Goal: Task Accomplishment & Management: Use online tool/utility

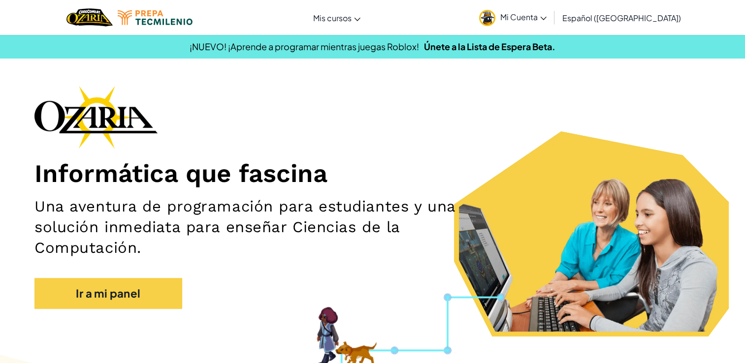
click at [546, 13] on span "Mi Cuenta" at bounding box center [523, 17] width 46 height 10
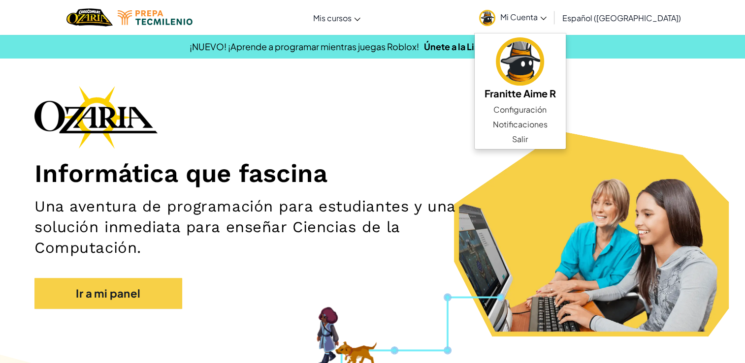
click at [470, 126] on div "Informática que fascina Una aventura de programación para estudiantes y una sol…" at bounding box center [372, 202] width 676 height 233
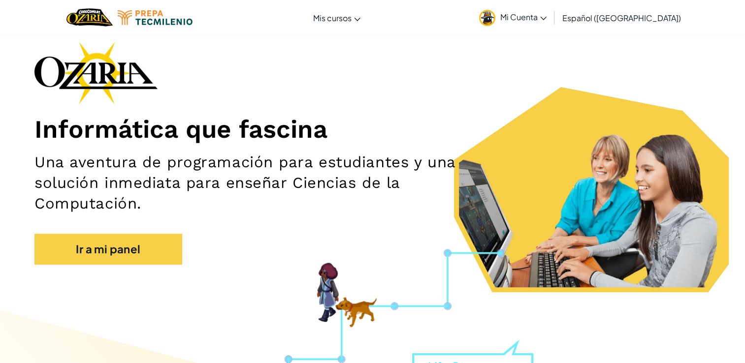
scroll to position [61, 0]
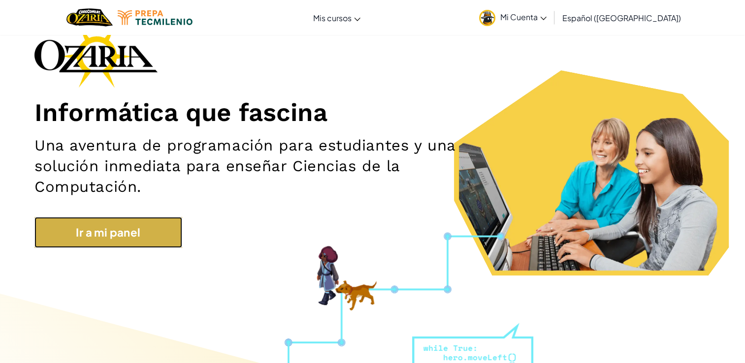
click at [163, 223] on link "Ir a mi panel" at bounding box center [108, 232] width 148 height 31
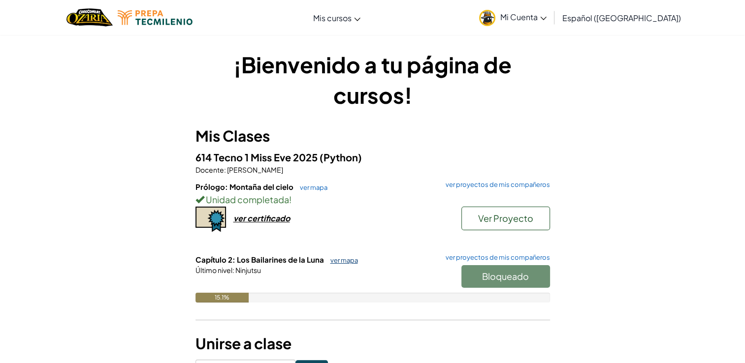
click at [333, 260] on link "ver mapa" at bounding box center [341, 261] width 32 height 8
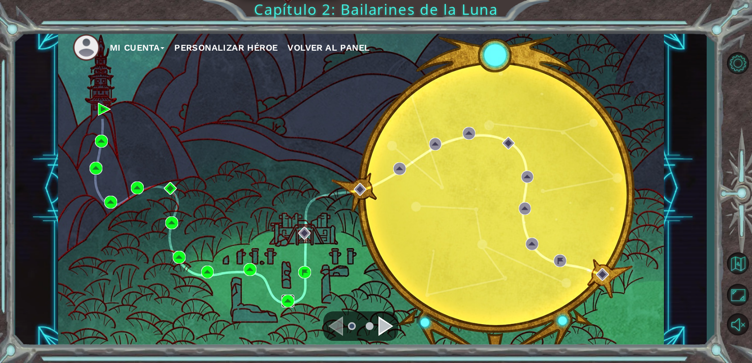
click at [288, 298] on img at bounding box center [288, 301] width 13 height 13
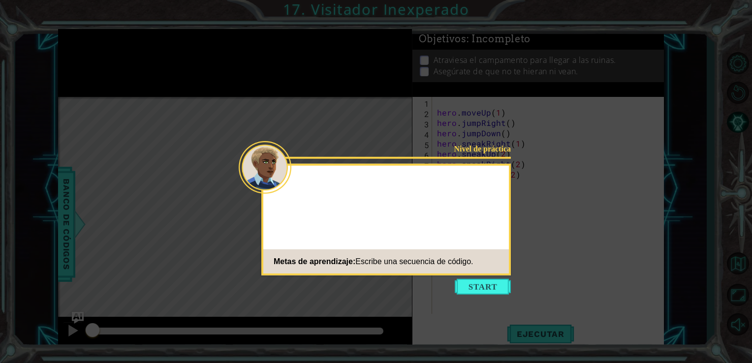
click at [404, 95] on icon at bounding box center [376, 181] width 752 height 363
click at [481, 293] on button "Start" at bounding box center [483, 287] width 56 height 16
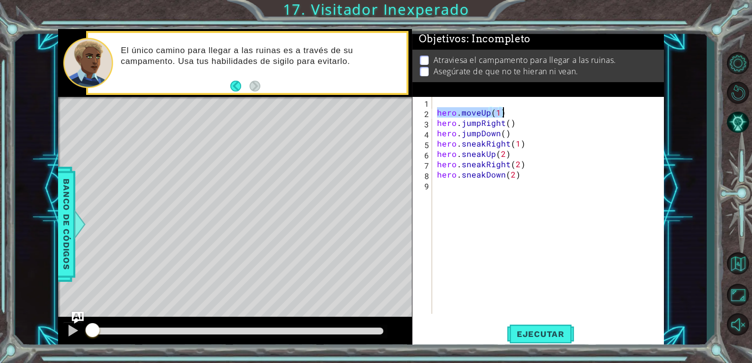
drag, startPoint x: 435, startPoint y: 109, endPoint x: 502, endPoint y: 116, distance: 67.3
click at [502, 116] on div "hero . moveUp ( 1 ) hero . jumpRight ( ) hero . jumpDown ( ) hero . sneakRight …" at bounding box center [551, 216] width 232 height 238
drag, startPoint x: 435, startPoint y: 126, endPoint x: 517, endPoint y: 122, distance: 81.8
click at [517, 122] on div "hero . moveUp ( 1 ) hero . jumpRight ( ) hero . jumpDown ( ) hero . sneakRight …" at bounding box center [551, 216] width 232 height 238
drag, startPoint x: 437, startPoint y: 135, endPoint x: 507, endPoint y: 131, distance: 70.1
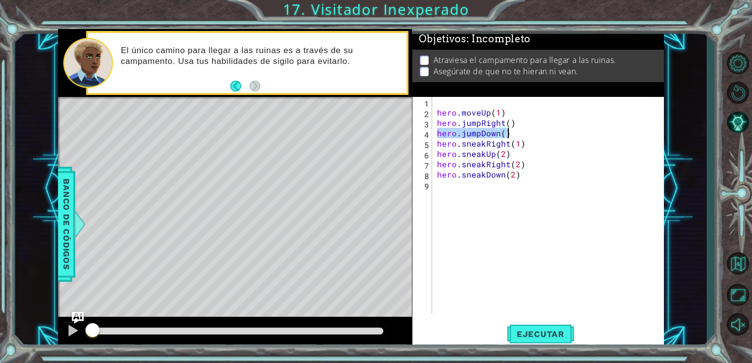
click at [507, 131] on div "hero . moveUp ( 1 ) hero . jumpRight ( ) hero . jumpDown ( ) hero . sneakRight …" at bounding box center [551, 216] width 232 height 238
drag, startPoint x: 435, startPoint y: 141, endPoint x: 524, endPoint y: 147, distance: 89.8
click at [524, 147] on div "hero . moveUp ( 1 ) hero . jumpRight ( ) hero . jumpDown ( ) hero . sneakRight …" at bounding box center [551, 216] width 232 height 238
drag, startPoint x: 435, startPoint y: 151, endPoint x: 510, endPoint y: 155, distance: 75.0
click at [510, 155] on div "hero . moveUp ( 1 ) hero . jumpRight ( ) hero . jumpDown ( ) hero . sneakRight …" at bounding box center [551, 216] width 232 height 238
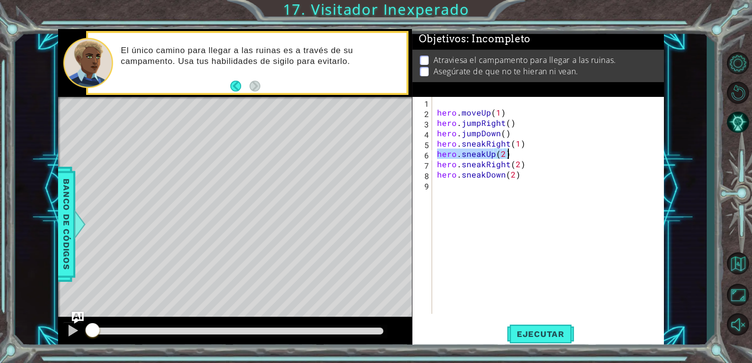
type textarea "hero.sneakUp(2)"
